Goal: Task Accomplishment & Management: Manage account settings

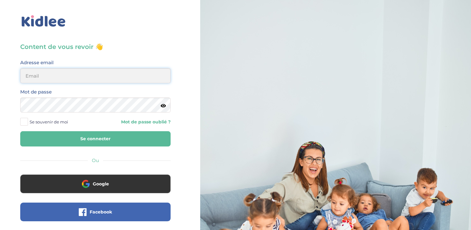
type input "[EMAIL_ADDRESS][DOMAIN_NAME]"
click at [76, 137] on button "Se connecter" at bounding box center [95, 138] width 150 height 15
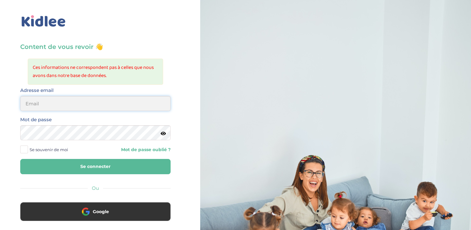
type input "[EMAIL_ADDRESS][DOMAIN_NAME]"
drag, startPoint x: 98, startPoint y: 124, endPoint x: -1, endPoint y: 154, distance: 103.5
click at [0, 154] on html "× Mot de passe oublié ? Veuillez renseigner votre adresse email pour réinitiali…" at bounding box center [235, 162] width 471 height 325
click at [163, 131] on icon at bounding box center [163, 133] width 5 height 5
click at [119, 160] on button "Se connecter" at bounding box center [95, 166] width 150 height 15
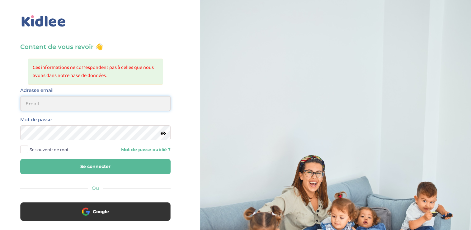
type input "zayafunereil@gmail.com"
click at [0, 150] on html "× Mot de passe oublié ? Veuillez renseigner votre adresse email pour réinitiali…" at bounding box center [235, 162] width 471 height 325
click at [164, 134] on icon at bounding box center [163, 133] width 5 height 5
drag, startPoint x: 151, startPoint y: 174, endPoint x: 153, endPoint y: 152, distance: 21.6
click at [153, 152] on div "Content de vous revoir 👋 Ces informations ne correspondent pas à celles que nou…" at bounding box center [95, 182] width 150 height 280
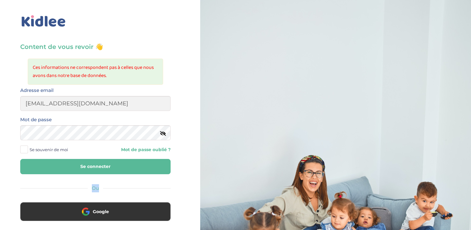
click at [153, 152] on div "Se souvenir de moi Mot de passe oublié ?" at bounding box center [96, 149] width 160 height 9
click at [150, 160] on button "Se connecter" at bounding box center [95, 166] width 150 height 15
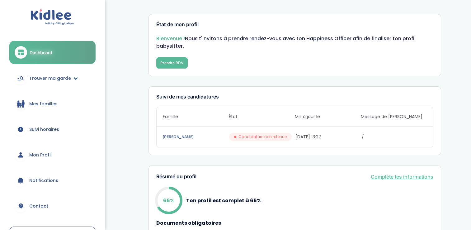
click at [57, 80] on span "Trouver ma garde" at bounding box center [50, 78] width 42 height 7
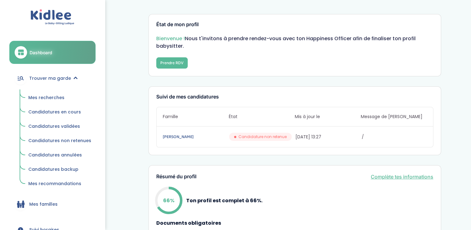
click at [57, 109] on span "Candidatures en cours" at bounding box center [54, 112] width 53 height 6
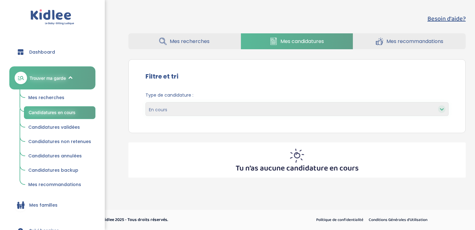
click at [303, 118] on div "Type de candidature : En cours Validées Non retenues Annulées Backup" at bounding box center [297, 106] width 322 height 38
click at [278, 110] on select "En cours Validées Non retenues Annulées Backup" at bounding box center [297, 109] width 303 height 14
select select "declined"
click at [146, 102] on select "En cours Validées Non retenues Annulées Backup" at bounding box center [297, 109] width 303 height 14
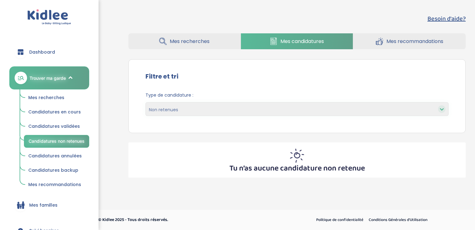
select select "declined"
click at [285, 38] on span "Mes candidatures" at bounding box center [303, 41] width 44 height 8
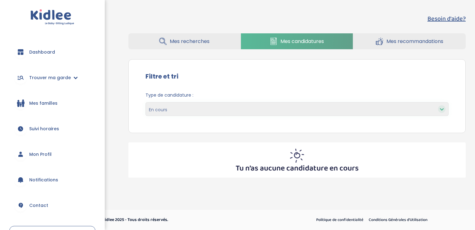
click at [324, 109] on select "En cours Validées Non retenues Annulées Backup" at bounding box center [297, 109] width 303 height 14
select select "backup"
click at [146, 102] on select "En cours Validées Non retenues Annulées Backup" at bounding box center [297, 109] width 303 height 14
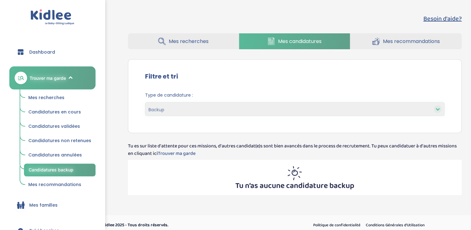
click at [244, 109] on select "En cours Validées Non retenues Annulées Backup" at bounding box center [295, 109] width 300 height 14
select select "canceled"
click at [145, 102] on select "En cours Validées Non retenues Annulées Backup" at bounding box center [295, 109] width 300 height 14
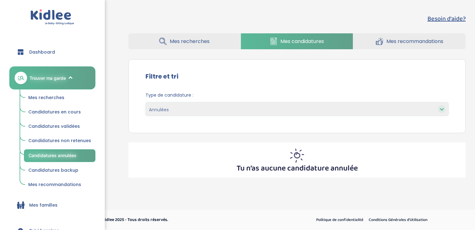
click at [206, 108] on select "En cours Validées Non retenues Annulées Backup" at bounding box center [297, 109] width 303 height 14
select select "declined"
click at [146, 102] on select "En cours Validées Non retenues Annulées Backup" at bounding box center [297, 109] width 303 height 14
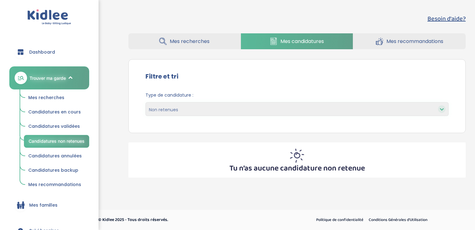
click at [186, 113] on select "En cours Validées Non retenues Annulées Backup" at bounding box center [297, 109] width 303 height 14
select select "accepted"
click at [146, 102] on select "En cours Validées Non retenues Annulées Backup" at bounding box center [297, 109] width 303 height 14
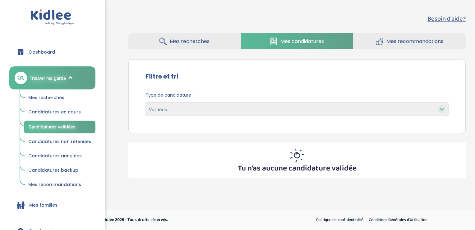
drag, startPoint x: 0, startPoint y: 0, endPoint x: 181, endPoint y: 114, distance: 214.1
click at [181, 114] on select "En cours Validées Non retenues Annulées Backup" at bounding box center [297, 109] width 303 height 14
select select "pending"
click at [146, 102] on select "En cours Validées Non retenues Annulées Backup" at bounding box center [297, 109] width 303 height 14
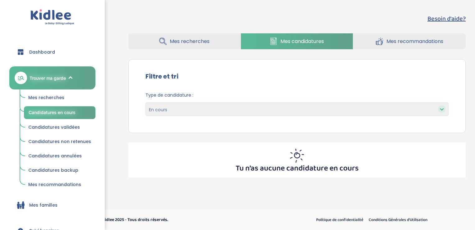
drag, startPoint x: 0, startPoint y: 0, endPoint x: 168, endPoint y: 42, distance: 173.5
click at [168, 42] on link "Mes recherches" at bounding box center [184, 41] width 112 height 16
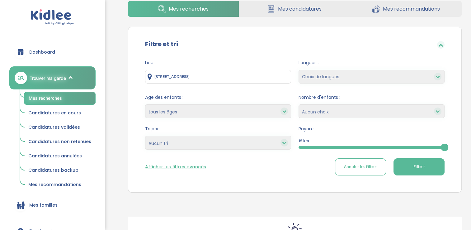
scroll to position [33, 0]
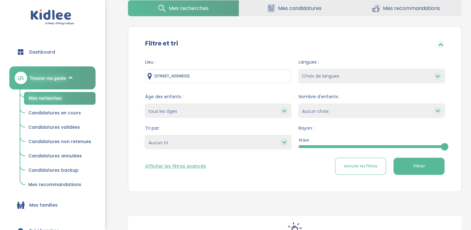
click at [199, 72] on input "[STREET_ADDRESS]" at bounding box center [218, 76] width 146 height 14
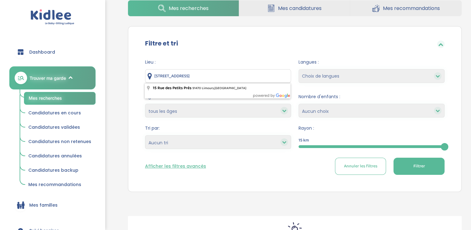
drag, startPoint x: 245, startPoint y: 75, endPoint x: 144, endPoint y: 80, distance: 101.3
click at [144, 80] on div "Lieu : [STREET_ADDRESS] Langues : Choix de langues Allemand Anglais Arabe Espag…" at bounding box center [295, 119] width 318 height 130
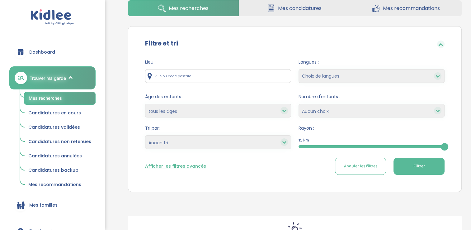
click at [219, 75] on input "text" at bounding box center [218, 76] width 146 height 14
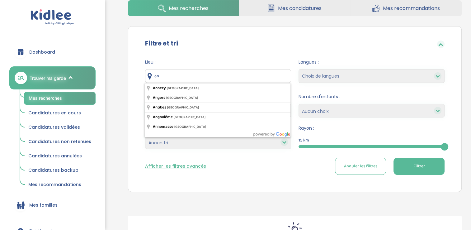
type input "a"
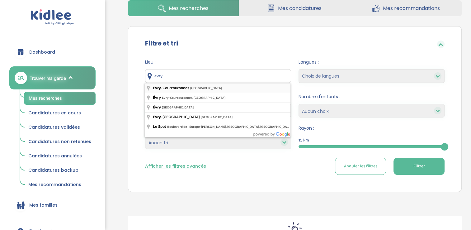
type input "Évry-Courcouronnes, [GEOGRAPHIC_DATA]"
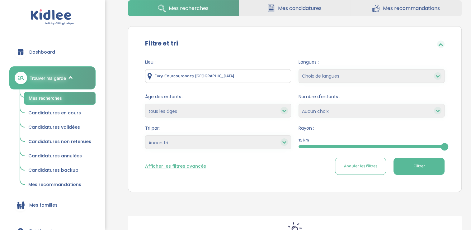
click at [402, 167] on button "Filtrer" at bounding box center [418, 165] width 51 height 17
click at [286, 141] on div at bounding box center [283, 141] width 7 height 7
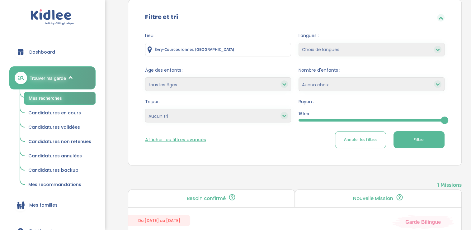
scroll to position [0, 0]
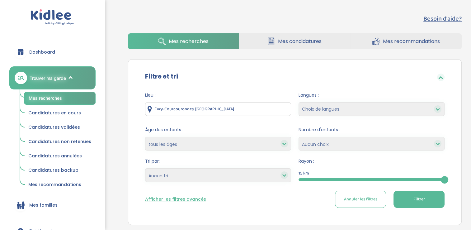
drag, startPoint x: 243, startPoint y: 103, endPoint x: 32, endPoint y: 147, distance: 215.3
click at [32, 147] on div "trouver ma garde Dashboard Mon profil Mes famille Mes documents Dashboard Trouv…" at bounding box center [235, 232] width 471 height 464
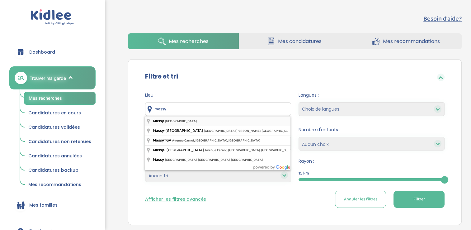
type input "Massy, France"
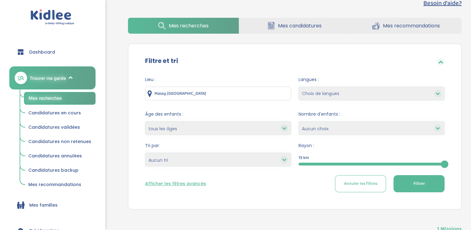
scroll to position [16, 0]
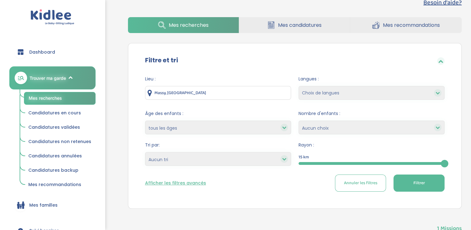
click at [224, 162] on select "Heures par semaine (croissant) Heures par semaine (décroissant) Date de démarra…" at bounding box center [218, 159] width 146 height 14
select select "updated_at_desc"
click at [145, 152] on select "Heures par semaine (croissant) Heures par semaine (décroissant) Date de démarra…" at bounding box center [218, 159] width 146 height 14
click at [413, 181] on span "Filtrer" at bounding box center [419, 182] width 12 height 7
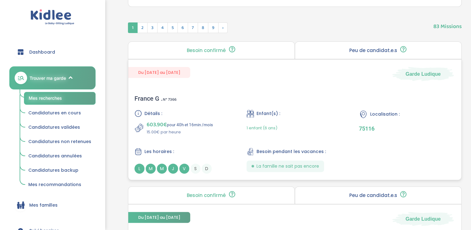
scroll to position [226, 0]
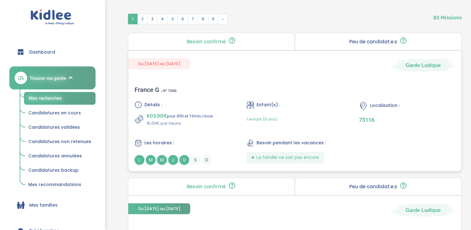
click at [171, 158] on span "J" at bounding box center [173, 160] width 10 height 10
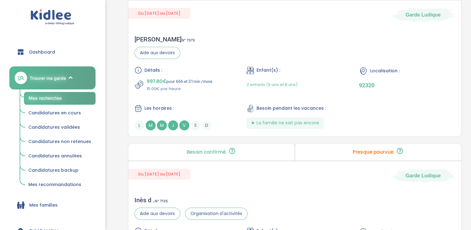
scroll to position [582, 0]
click at [174, 123] on span "J" at bounding box center [173, 125] width 10 height 10
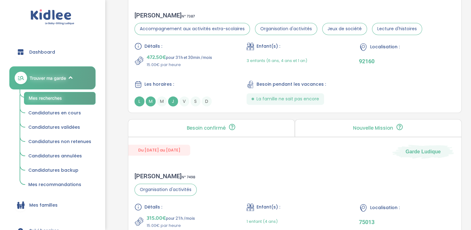
scroll to position [931, 0]
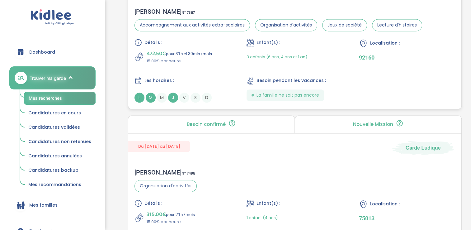
click at [172, 92] on span "J" at bounding box center [173, 97] width 10 height 10
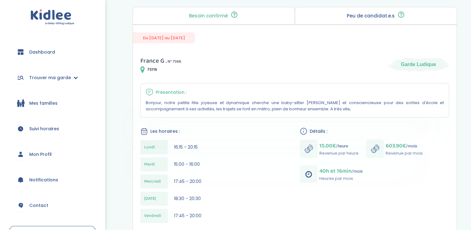
scroll to position [63, 0]
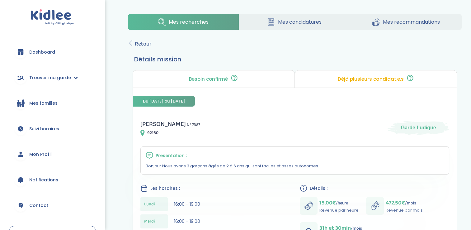
click at [49, 53] on span "Dashboard" at bounding box center [42, 52] width 26 height 7
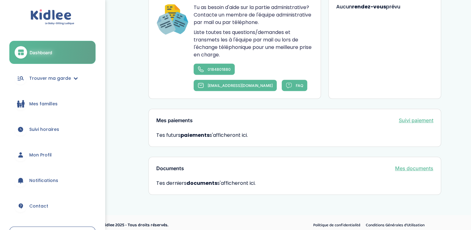
scroll to position [287, 0]
